Goal: Browse casually: Explore the website without a specific task or goal

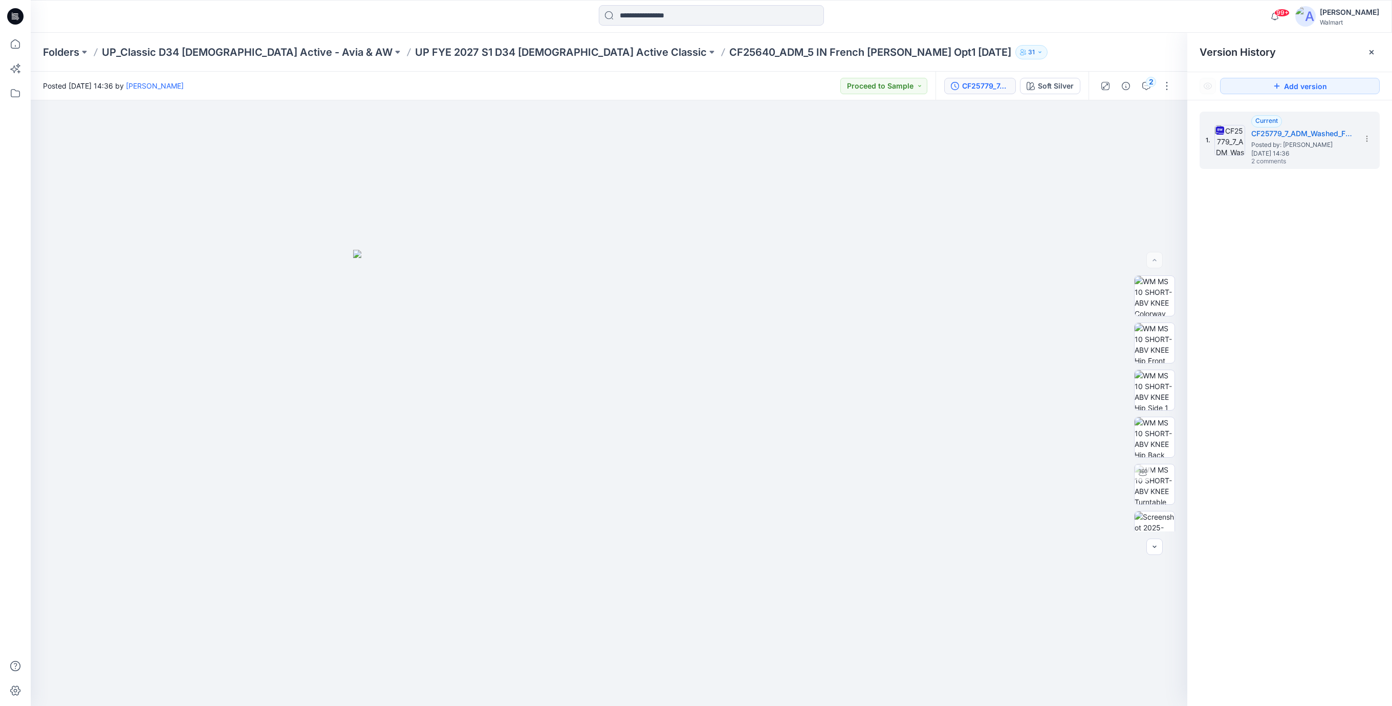
drag, startPoint x: 701, startPoint y: 202, endPoint x: 394, endPoint y: 59, distance: 339.1
click at [698, 202] on div at bounding box center [609, 402] width 1157 height 605
click at [20, 11] on icon at bounding box center [15, 16] width 16 height 16
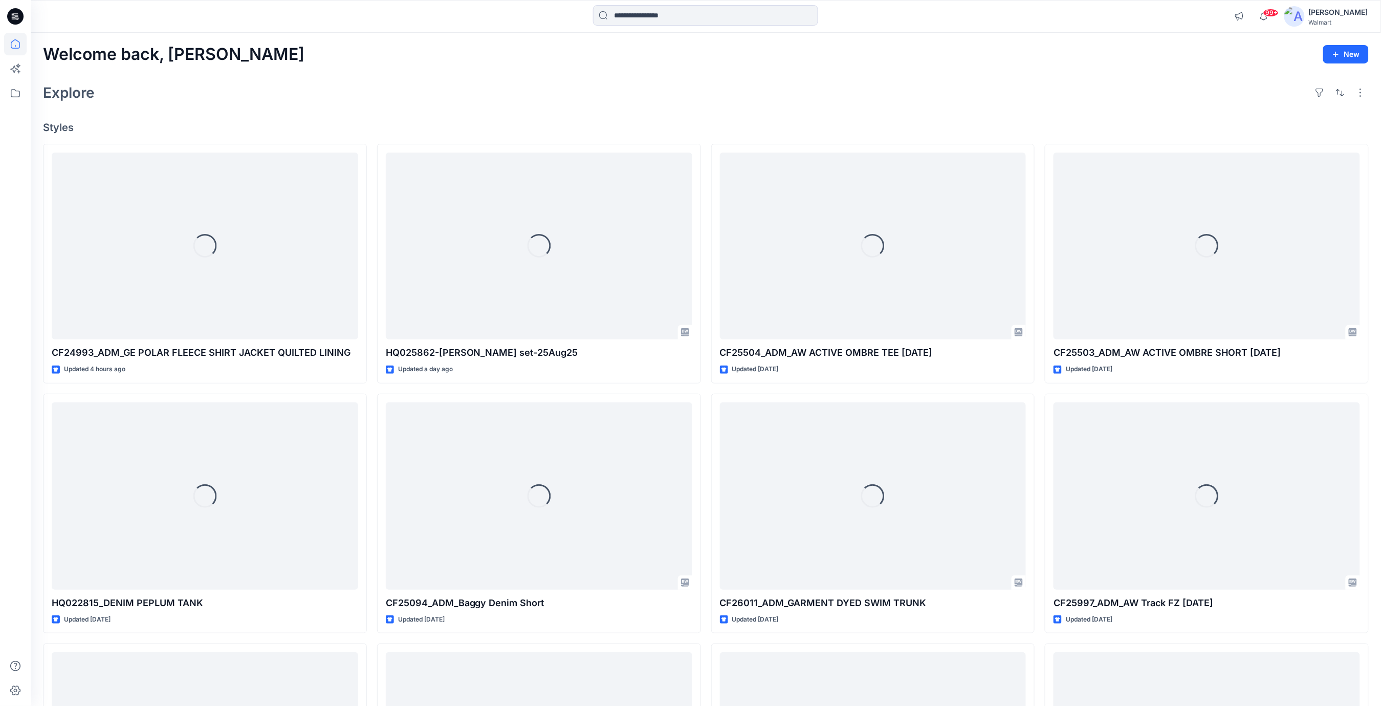
click at [21, 21] on icon at bounding box center [15, 16] width 16 height 16
click at [17, 19] on icon at bounding box center [17, 19] width 3 height 1
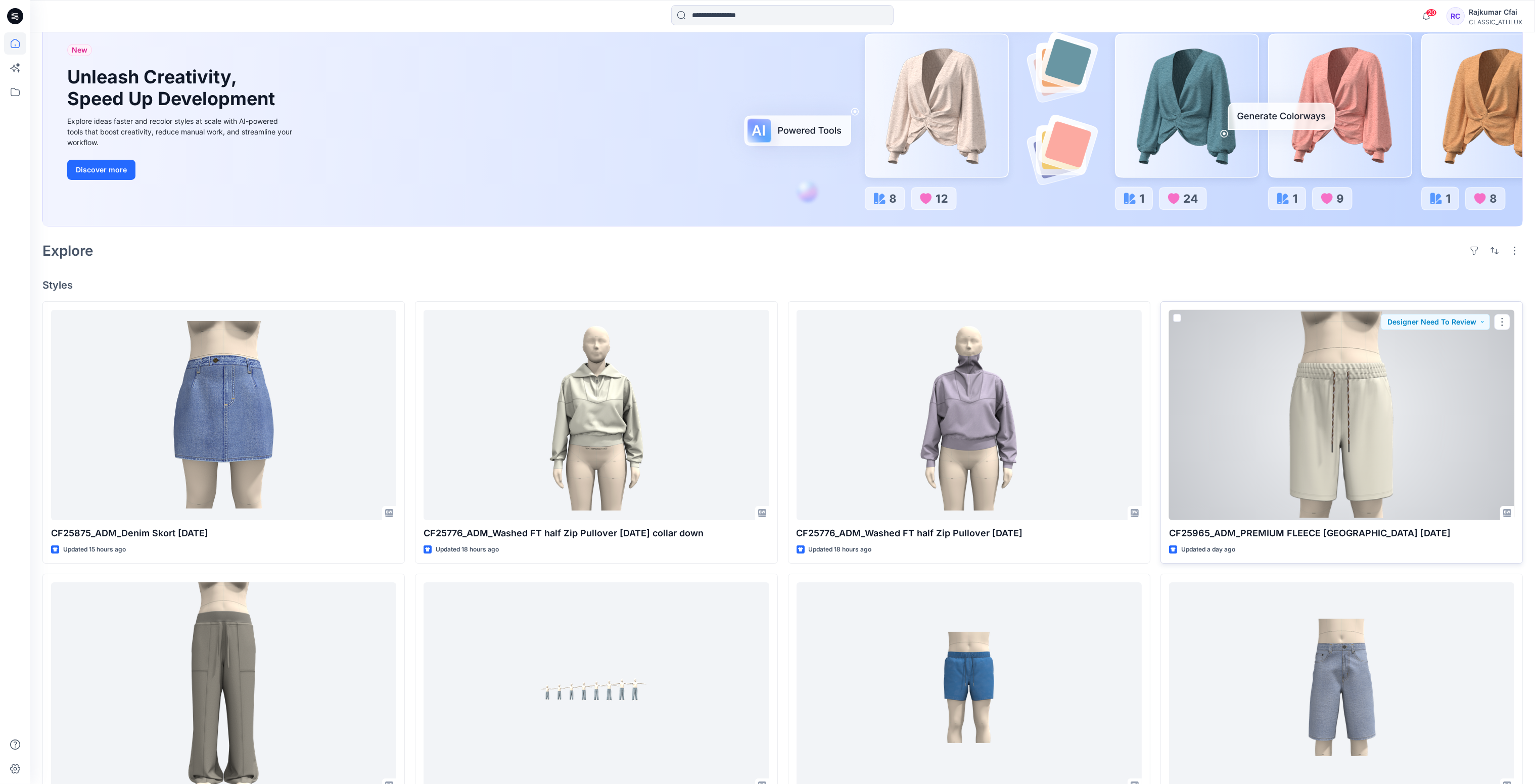
scroll to position [227, 0]
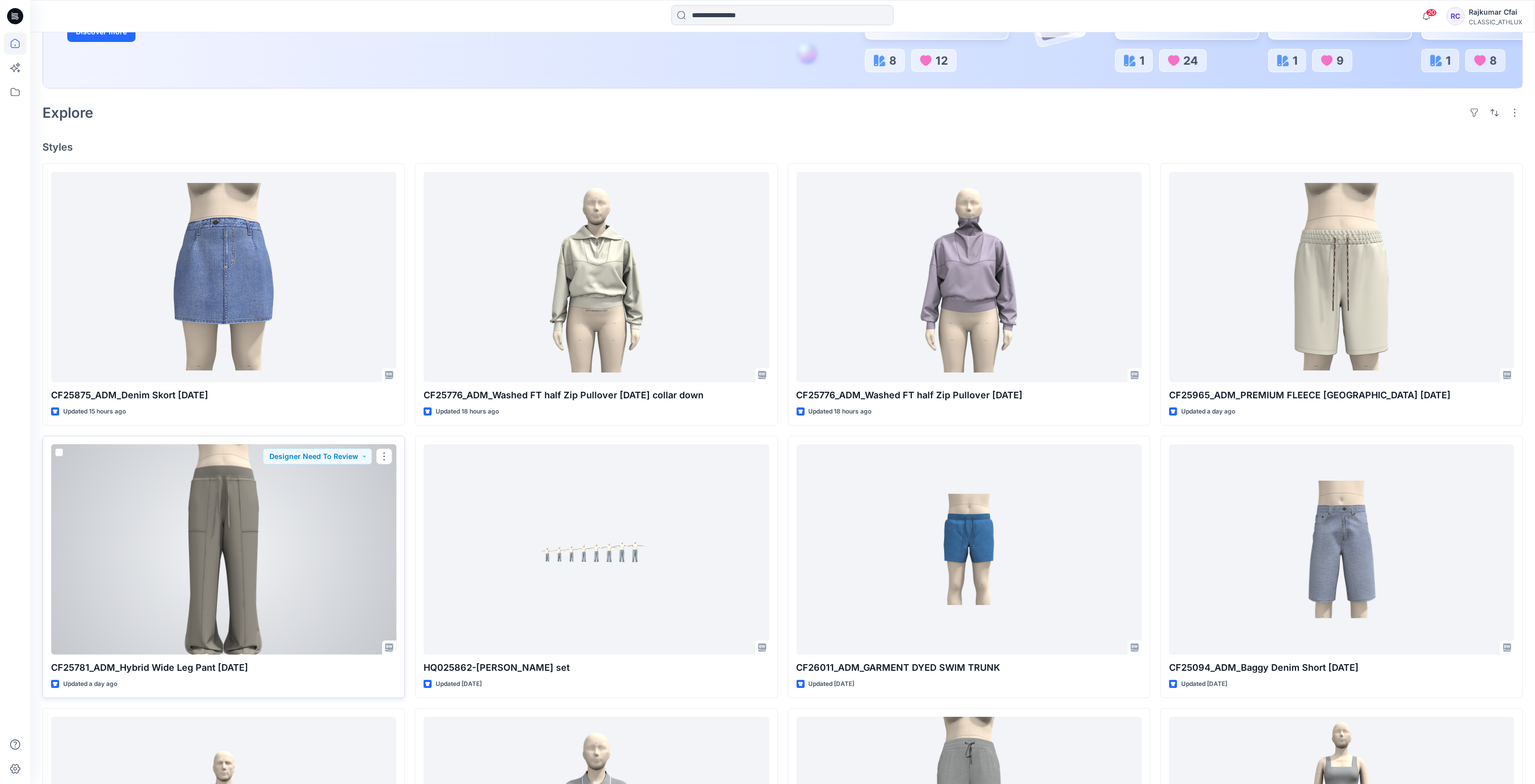
click at [255, 579] on div at bounding box center [224, 549] width 346 height 210
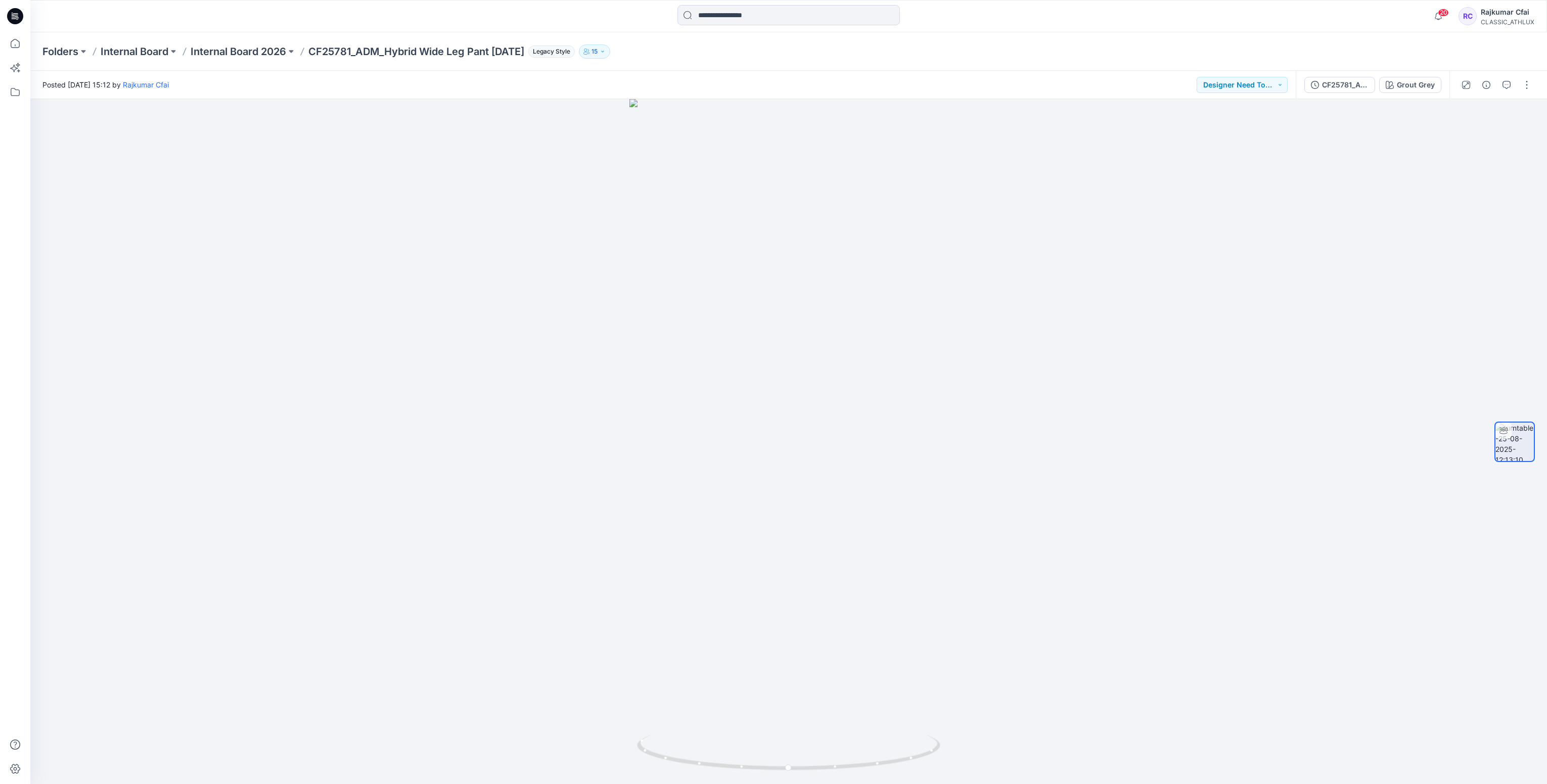
click at [21, 14] on icon at bounding box center [15, 16] width 16 height 16
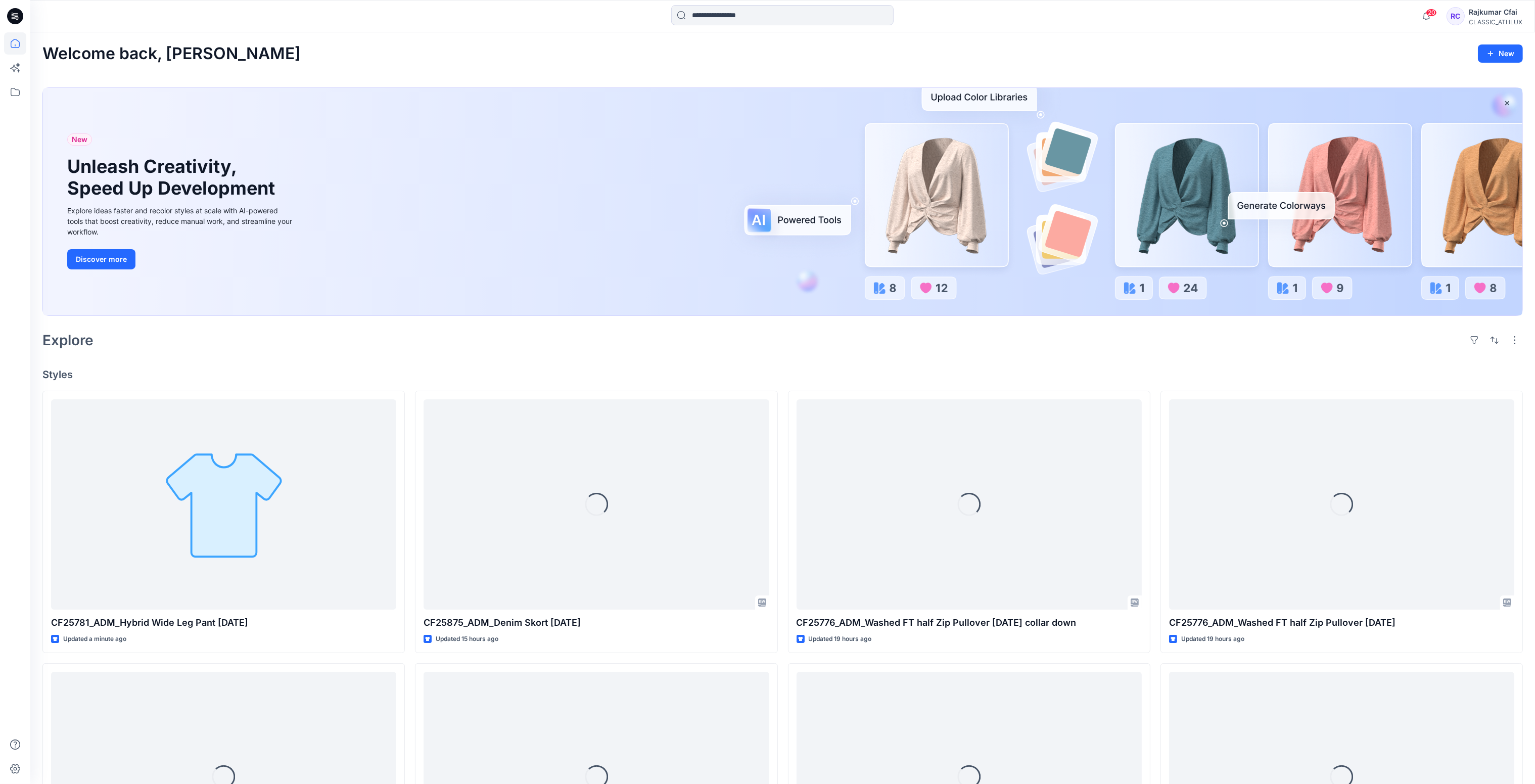
click at [458, 333] on div "Explore" at bounding box center [782, 340] width 1481 height 25
